Goal: Task Accomplishment & Management: Complete application form

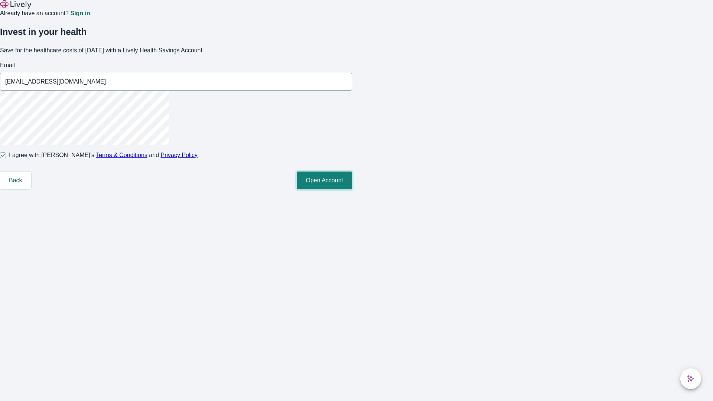
click at [352, 189] on button "Open Account" at bounding box center [324, 181] width 55 height 18
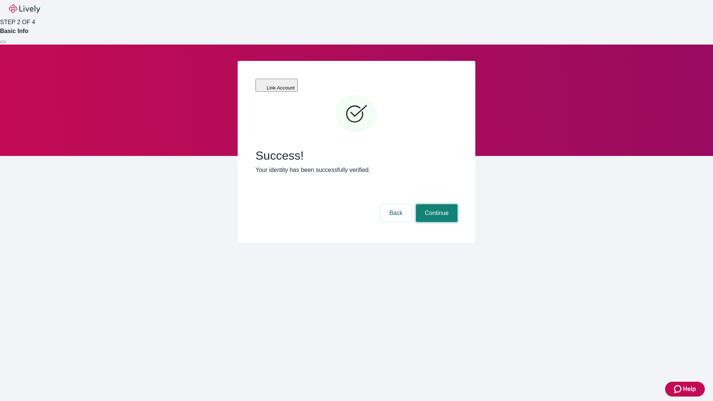
click at [436, 204] on button "Continue" at bounding box center [437, 213] width 42 height 18
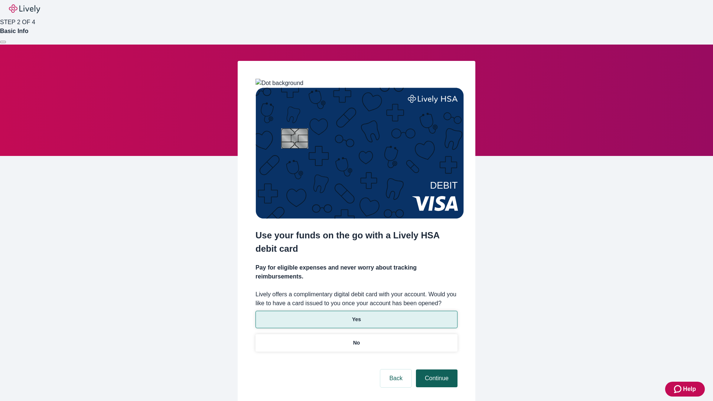
click at [356, 316] on p "Yes" at bounding box center [356, 320] width 9 height 8
click at [436, 370] on button "Continue" at bounding box center [437, 379] width 42 height 18
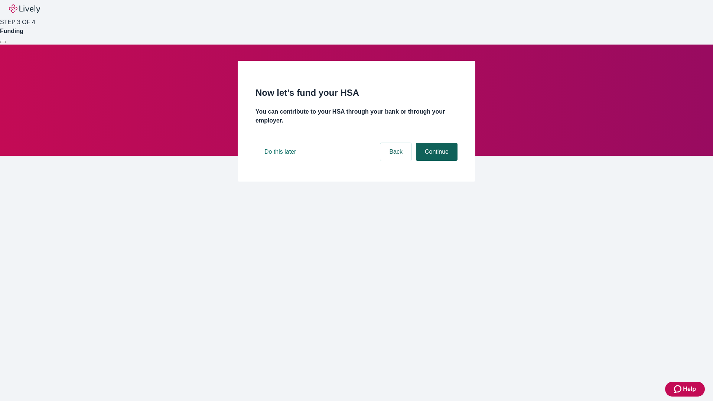
click at [436, 161] on button "Continue" at bounding box center [437, 152] width 42 height 18
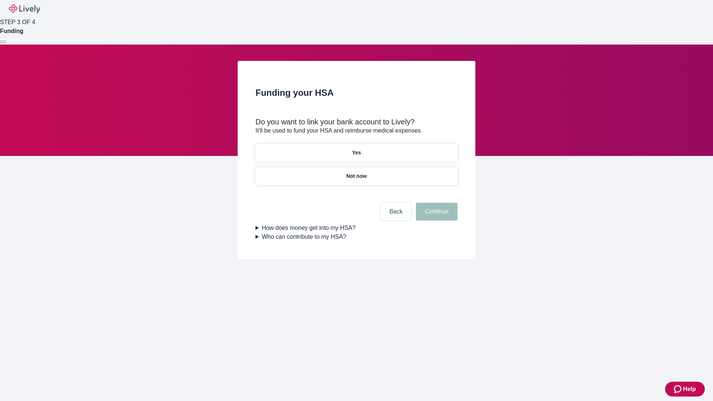
click at [356, 172] on p "Not now" at bounding box center [356, 176] width 20 height 8
click at [436, 216] on button "Continue" at bounding box center [437, 212] width 42 height 18
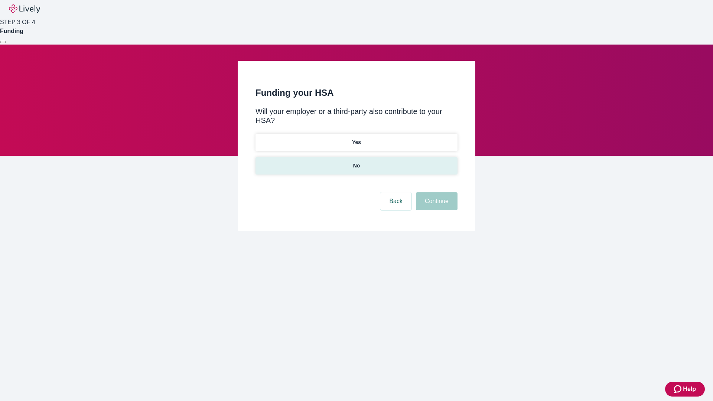
click at [356, 162] on p "No" at bounding box center [356, 166] width 7 height 8
click at [436, 192] on button "Continue" at bounding box center [437, 201] width 42 height 18
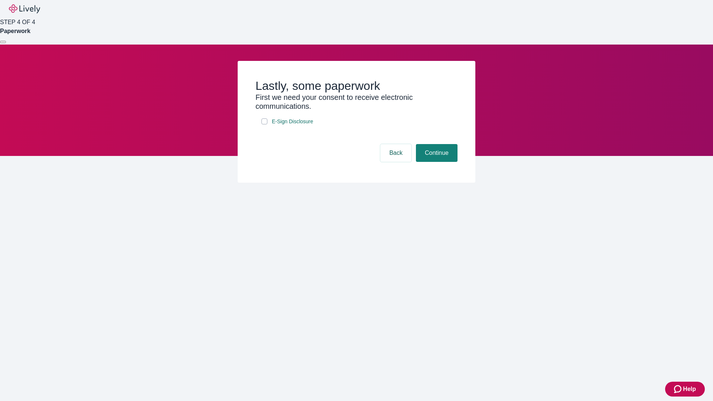
click at [264, 124] on input "E-Sign Disclosure" at bounding box center [264, 121] width 6 height 6
checkbox input "true"
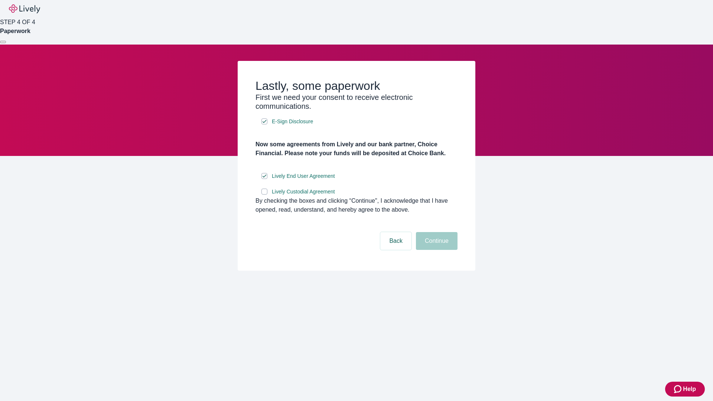
click at [264, 195] on input "Lively Custodial Agreement" at bounding box center [264, 192] width 6 height 6
checkbox input "true"
click at [436, 250] on button "Continue" at bounding box center [437, 241] width 42 height 18
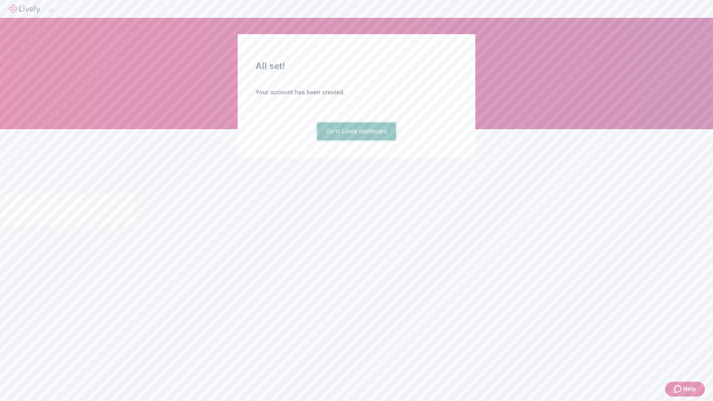
click at [356, 140] on link "Go to Lively dashboard" at bounding box center [356, 132] width 79 height 18
